Goal: Transaction & Acquisition: Download file/media

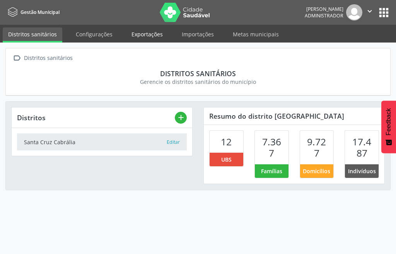
click at [145, 31] on link "Exportações" at bounding box center [147, 34] width 42 height 14
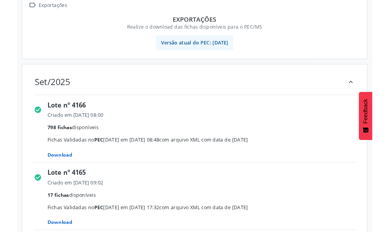
scroll to position [95, 0]
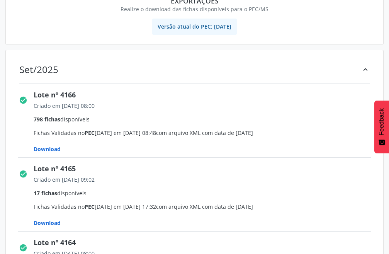
click at [48, 148] on span "Download" at bounding box center [47, 148] width 27 height 7
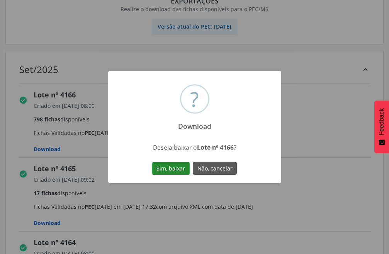
click at [174, 167] on button "Sim, baixar" at bounding box center [170, 168] width 37 height 13
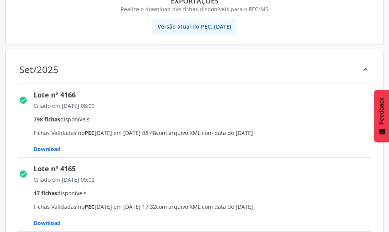
click at [45, 223] on span "Download" at bounding box center [47, 222] width 27 height 7
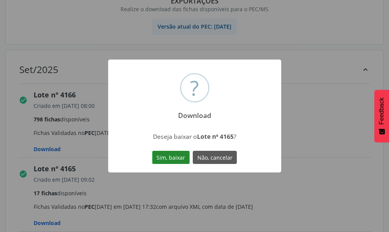
click at [179, 154] on button "Sim, baixar" at bounding box center [170, 157] width 37 height 13
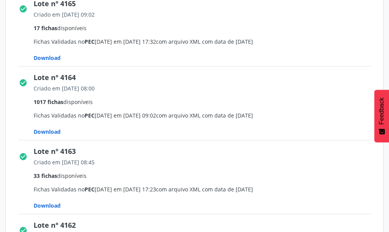
scroll to position [272, 0]
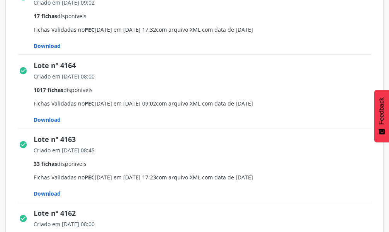
click at [42, 118] on span "Download" at bounding box center [47, 119] width 27 height 7
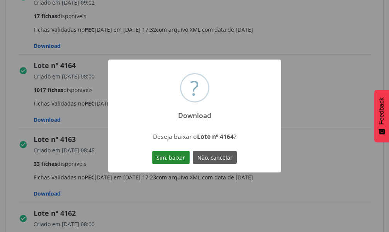
click at [183, 152] on button "Sim, baixar" at bounding box center [170, 157] width 37 height 13
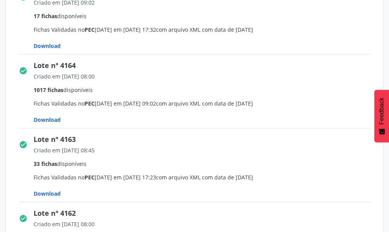
click at [49, 191] on span "Download" at bounding box center [47, 193] width 27 height 7
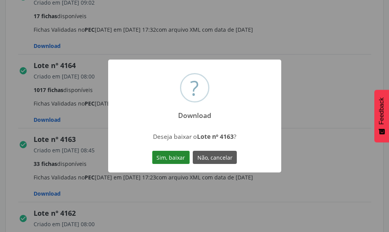
click at [175, 155] on button "Sim, baixar" at bounding box center [170, 157] width 37 height 13
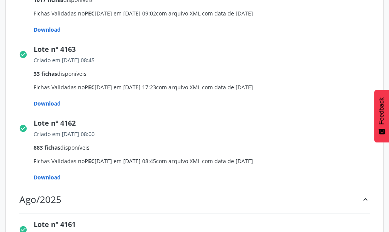
scroll to position [396, 0]
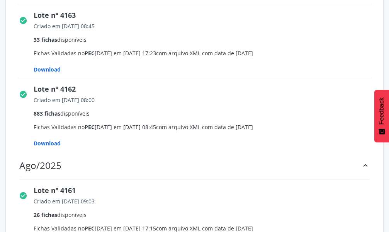
click at [52, 144] on span "Download" at bounding box center [47, 142] width 27 height 7
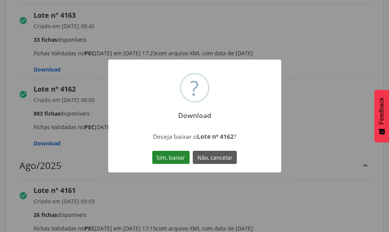
click at [172, 155] on button "Sim, baixar" at bounding box center [170, 157] width 37 height 13
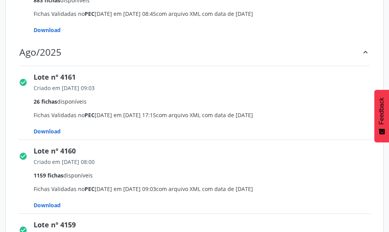
scroll to position [519, 0]
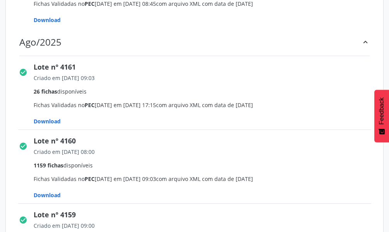
click at [41, 122] on span "Download" at bounding box center [47, 120] width 27 height 7
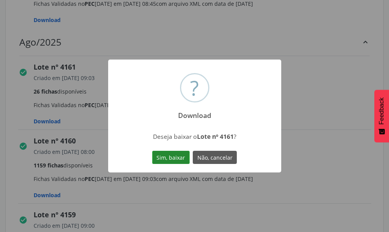
click at [158, 154] on button "Sim, baixar" at bounding box center [170, 157] width 37 height 13
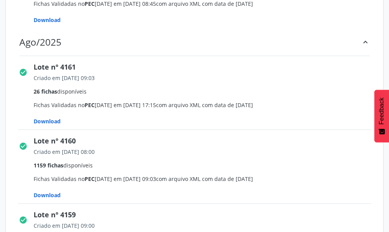
click at [53, 194] on span "Download" at bounding box center [47, 194] width 27 height 7
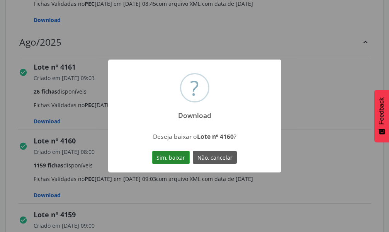
click at [166, 160] on button "Sim, baixar" at bounding box center [170, 157] width 37 height 13
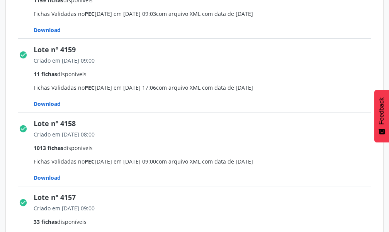
scroll to position [689, 0]
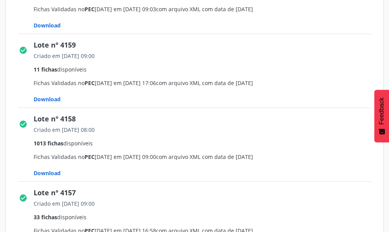
click at [43, 100] on span "Download" at bounding box center [47, 98] width 27 height 7
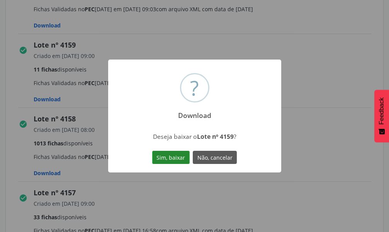
click at [158, 156] on button "Sim, baixar" at bounding box center [170, 157] width 37 height 13
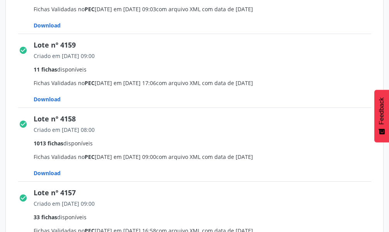
click at [52, 173] on span "Download" at bounding box center [47, 172] width 27 height 7
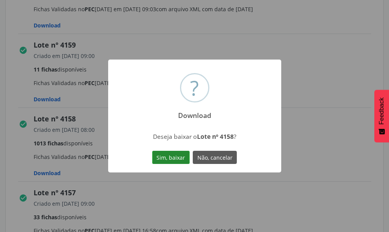
click at [162, 155] on button "Sim, baixar" at bounding box center [170, 157] width 37 height 13
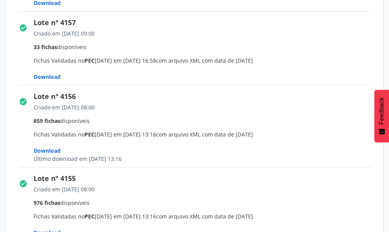
scroll to position [876, 0]
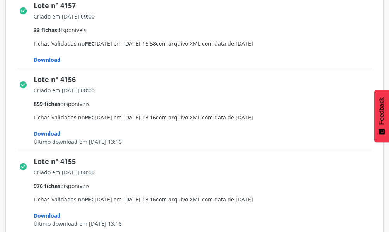
click at [39, 59] on span "Download" at bounding box center [47, 59] width 27 height 7
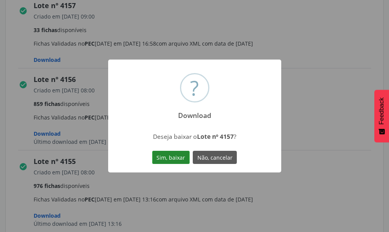
click at [183, 157] on button "Sim, baixar" at bounding box center [170, 157] width 37 height 13
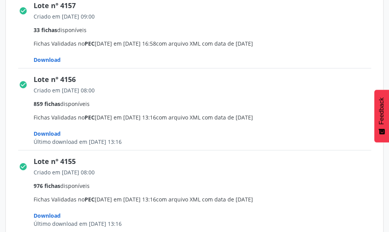
click at [56, 135] on span "Download" at bounding box center [47, 133] width 27 height 7
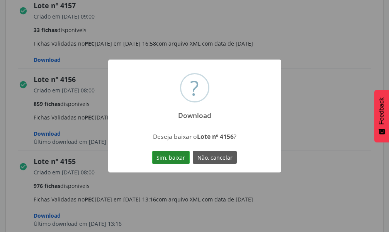
click at [158, 157] on button "Sim, baixar" at bounding box center [170, 157] width 37 height 13
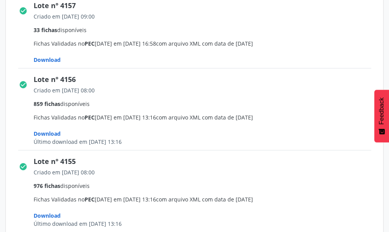
click at [56, 214] on span "Download" at bounding box center [47, 215] width 27 height 7
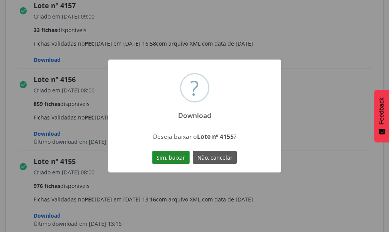
click at [178, 158] on button "Sim, baixar" at bounding box center [170, 157] width 37 height 13
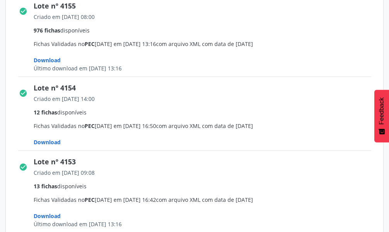
scroll to position [1039, 0]
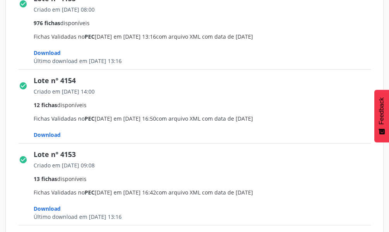
click at [43, 136] on span "Download" at bounding box center [47, 134] width 27 height 7
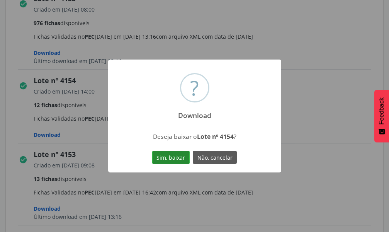
click at [165, 155] on button "Sim, baixar" at bounding box center [170, 157] width 37 height 13
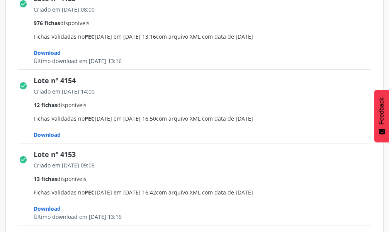
click at [52, 206] on span "Download" at bounding box center [47, 208] width 27 height 7
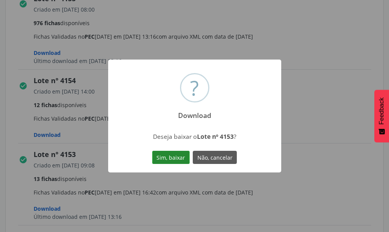
click at [179, 156] on button "Sim, baixar" at bounding box center [170, 157] width 37 height 13
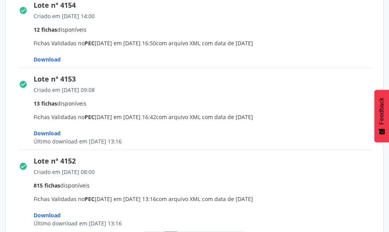
scroll to position [1143, 0]
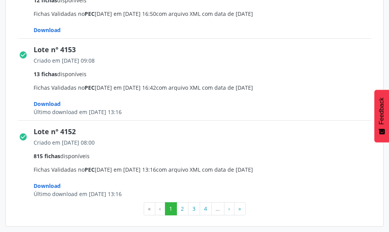
click at [44, 186] on span "Download" at bounding box center [47, 185] width 27 height 7
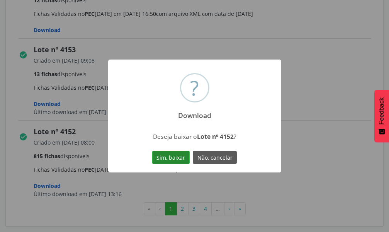
click at [165, 153] on button "Sim, baixar" at bounding box center [170, 157] width 37 height 13
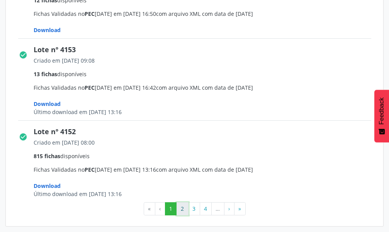
click at [182, 209] on button "2" at bounding box center [183, 208] width 12 height 13
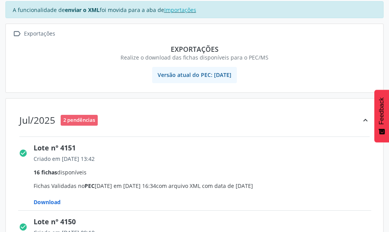
scroll to position [57, 0]
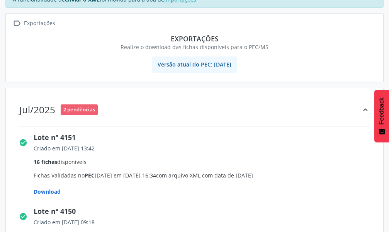
click at [47, 189] on span "Download" at bounding box center [47, 191] width 27 height 7
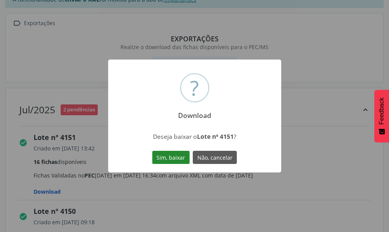
click at [177, 161] on button "Sim, baixar" at bounding box center [170, 157] width 37 height 13
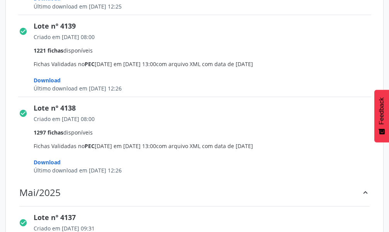
scroll to position [1238, 0]
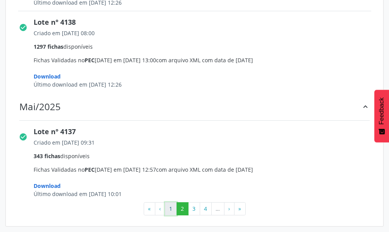
click at [167, 208] on button "1" at bounding box center [171, 208] width 12 height 13
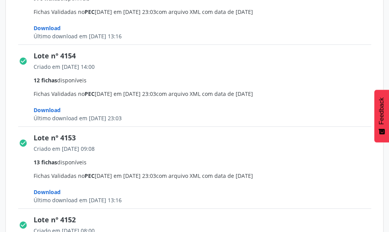
scroll to position [1232, 0]
